Goal: Information Seeking & Learning: Learn about a topic

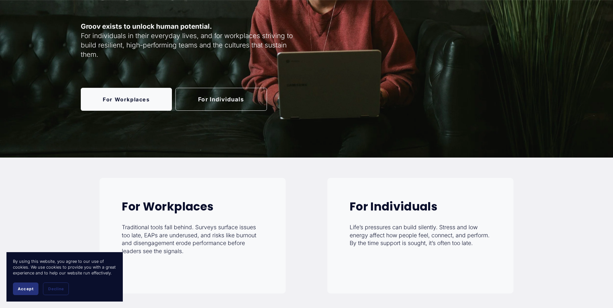
scroll to position [129, 0]
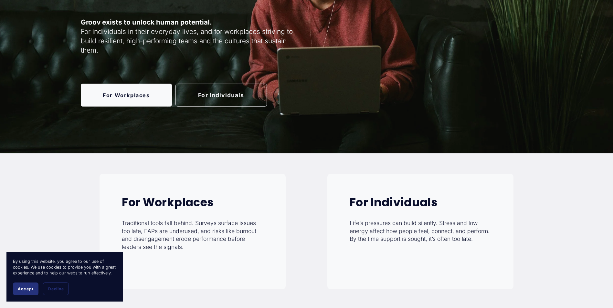
click at [227, 100] on link "For Individuals" at bounding box center [220, 95] width 91 height 23
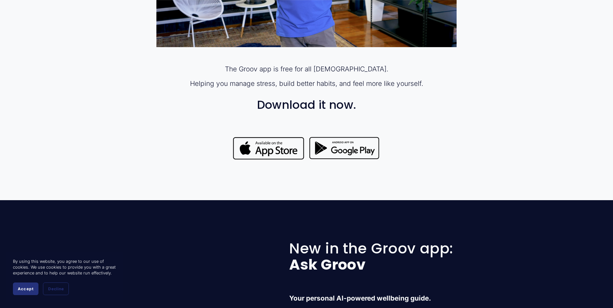
scroll to position [614, 0]
